Goal: Task Accomplishment & Management: Manage account settings

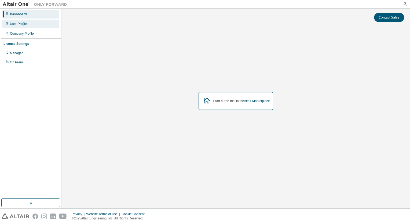
click at [22, 24] on div "User Profile" at bounding box center [18, 24] width 17 height 4
